Goal: Task Accomplishment & Management: Manage account settings

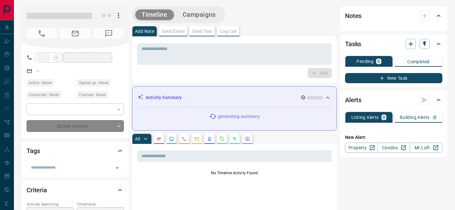
type input "**"
type input "**********"
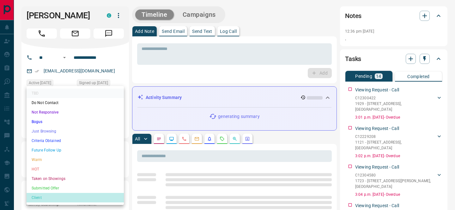
click at [74, 194] on li "Client" at bounding box center [75, 197] width 97 height 9
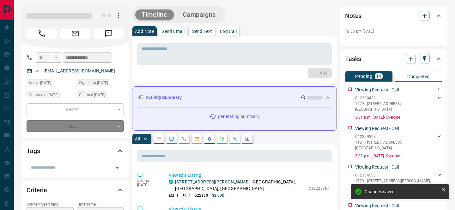
type input "**"
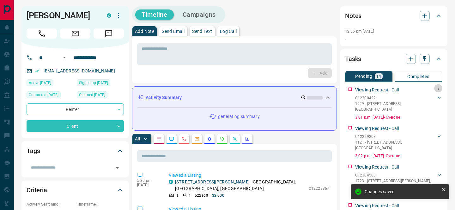
click at [438, 88] on icon "button" at bounding box center [437, 88] width 5 height 5
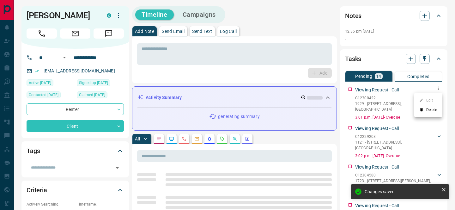
click at [437, 109] on li "Delete" at bounding box center [428, 109] width 28 height 9
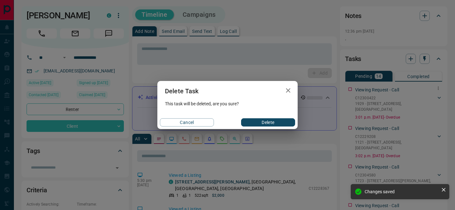
click at [272, 126] on button "Delete" at bounding box center [268, 122] width 54 height 8
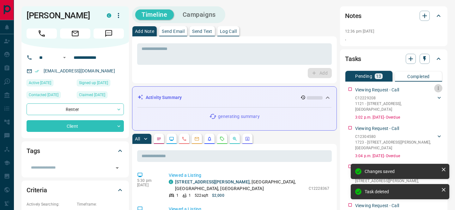
click at [439, 86] on icon "button" at bounding box center [437, 88] width 5 height 5
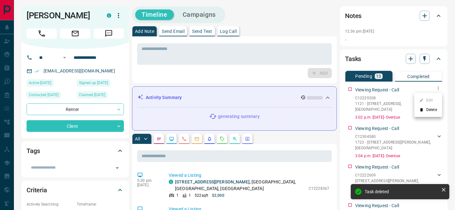
click at [7, 78] on div at bounding box center [227, 105] width 455 height 210
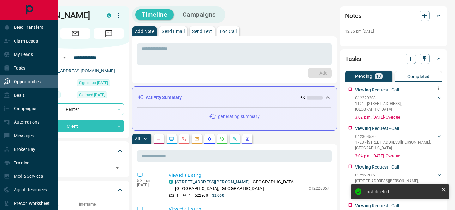
click at [7, 87] on div "Opportunities" at bounding box center [29, 82] width 58 height 14
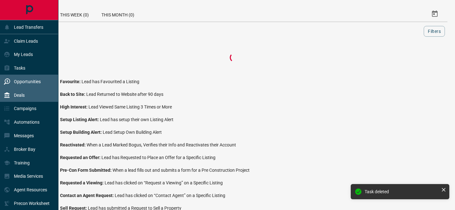
click at [11, 96] on div "Deals" at bounding box center [14, 95] width 21 height 10
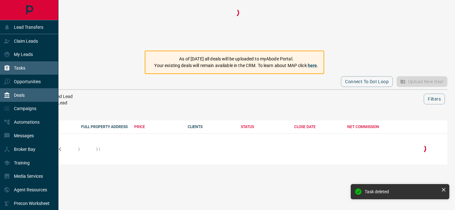
click at [11, 70] on div "Tasks" at bounding box center [14, 68] width 21 height 10
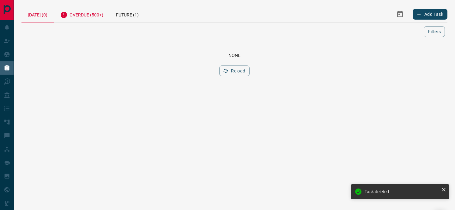
click at [96, 6] on div "Overdue (500+)" at bounding box center [82, 13] width 56 height 15
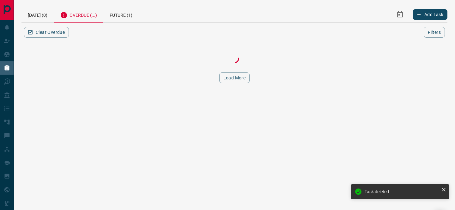
click at [96, 9] on div "Overdue (...)" at bounding box center [79, 14] width 50 height 17
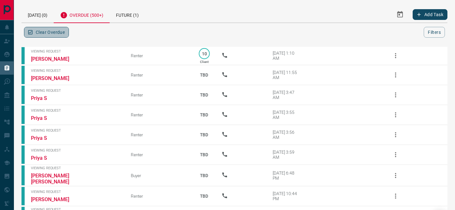
click at [56, 32] on button "Clear Overdue" at bounding box center [46, 32] width 45 height 11
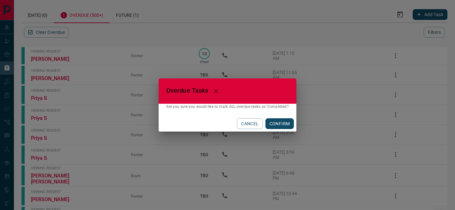
click at [275, 119] on button "CONFIRM" at bounding box center [279, 123] width 29 height 11
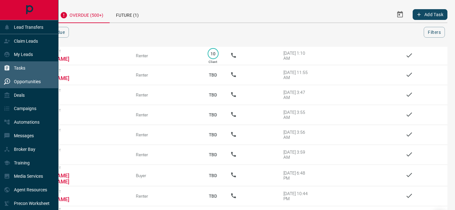
click at [12, 80] on div "Opportunities" at bounding box center [22, 81] width 37 height 10
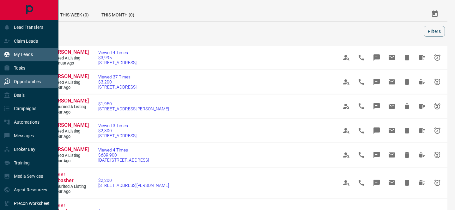
click at [29, 53] on p "My Leads" at bounding box center [23, 54] width 19 height 5
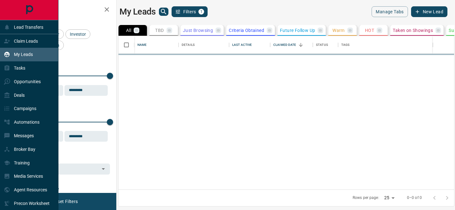
scroll to position [153, 335]
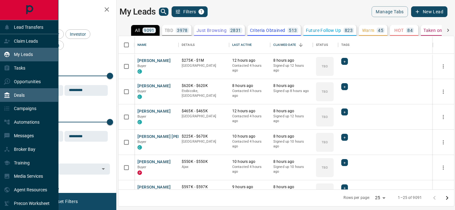
click at [29, 95] on div "Deals" at bounding box center [29, 95] width 58 height 14
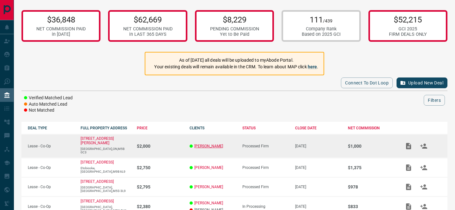
click at [203, 144] on link "[PERSON_NAME]" at bounding box center [208, 146] width 29 height 4
